Goal: Task Accomplishment & Management: Use online tool/utility

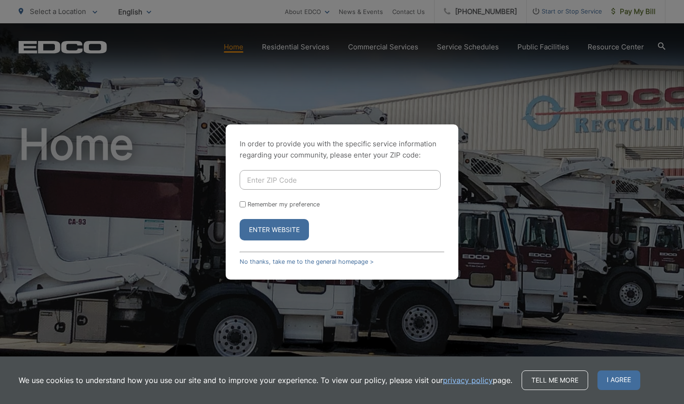
click at [272, 182] on input "Enter ZIP Code" at bounding box center [340, 180] width 201 height 20
type input "92069"
click at [288, 228] on button "Enter Website" at bounding box center [274, 229] width 69 height 21
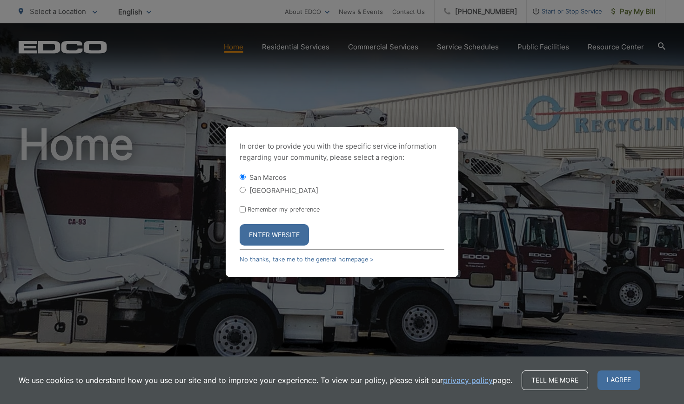
click at [282, 236] on button "Enter Website" at bounding box center [274, 234] width 69 height 21
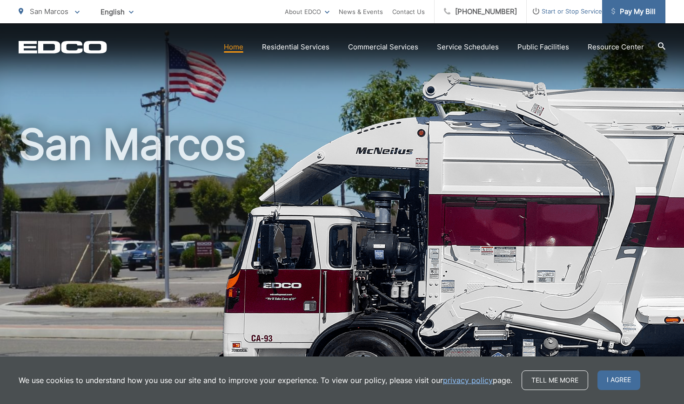
click at [646, 11] on span "Pay My Bill" at bounding box center [634, 11] width 44 height 11
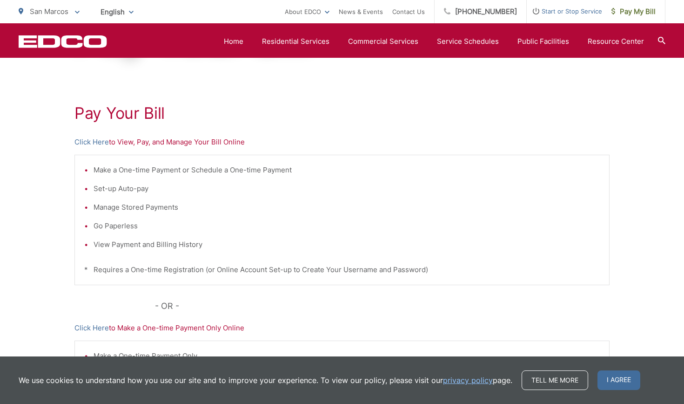
scroll to position [133, 0]
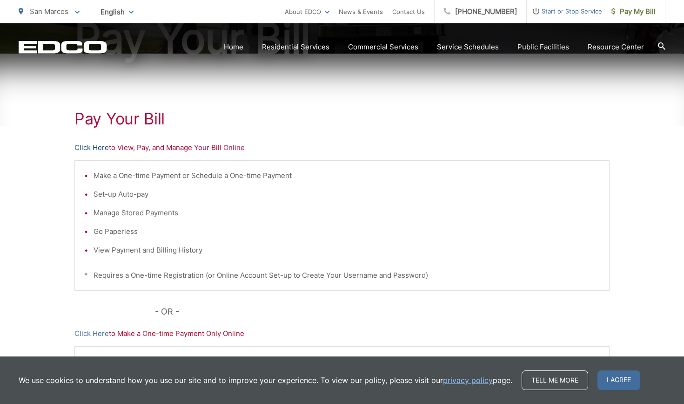
click at [85, 146] on link "Click Here" at bounding box center [91, 147] width 34 height 11
